Goal: Task Accomplishment & Management: Use online tool/utility

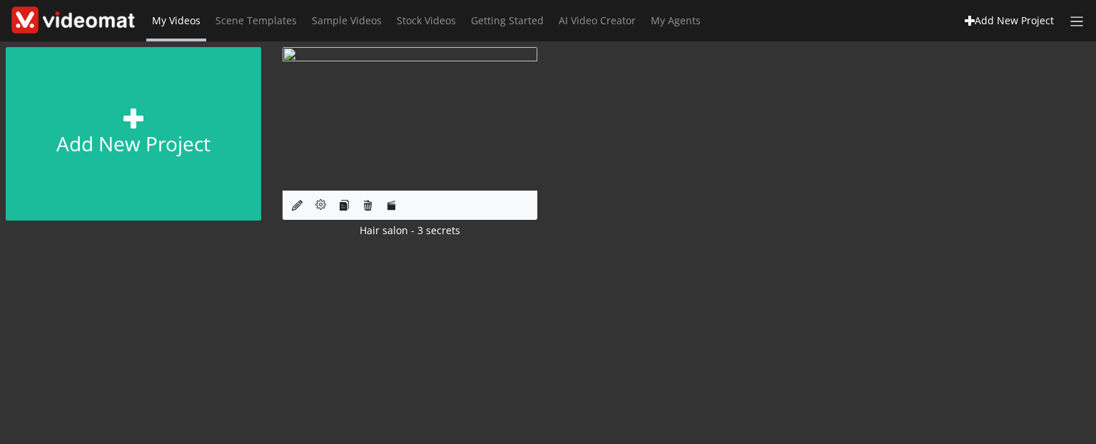
click at [195, 19] on span "My Videos" at bounding box center [176, 21] width 49 height 14
click at [293, 202] on icon at bounding box center [297, 205] width 11 height 11
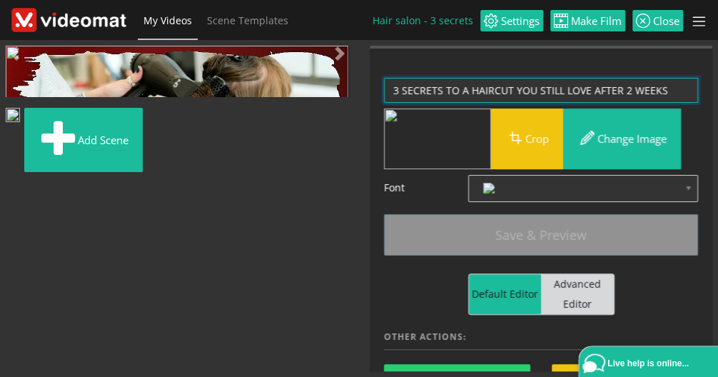
click at [454, 91] on textarea "3 SECRETS TO A HAIRCUT YOU STILL LOVE AFTER 2 WEEKS" at bounding box center [541, 90] width 314 height 25
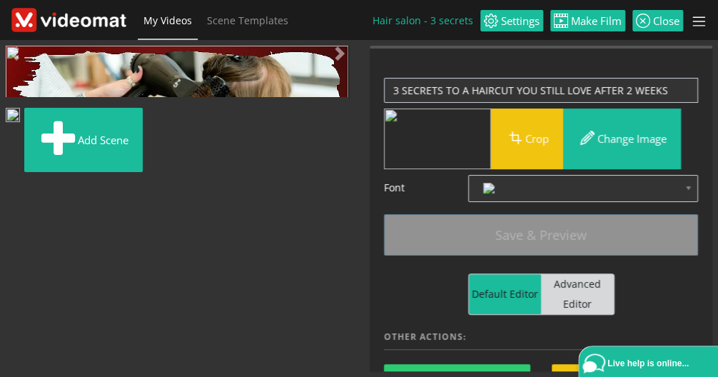
click at [374, 85] on div "Please update Scene's Preview with last changes: Save & Preview 3 SECRETS TO A …" at bounding box center [541, 272] width 343 height 447
